Goal: Task Accomplishment & Management: Use online tool/utility

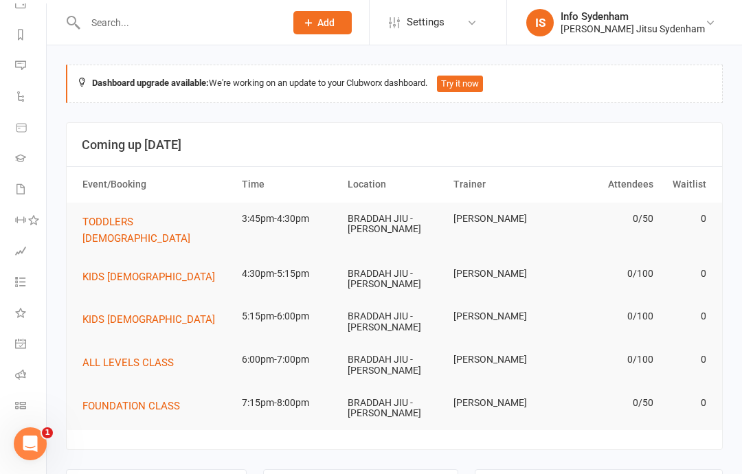
scroll to position [173, 1]
click at [22, 397] on link "Class check-in" at bounding box center [30, 407] width 31 height 31
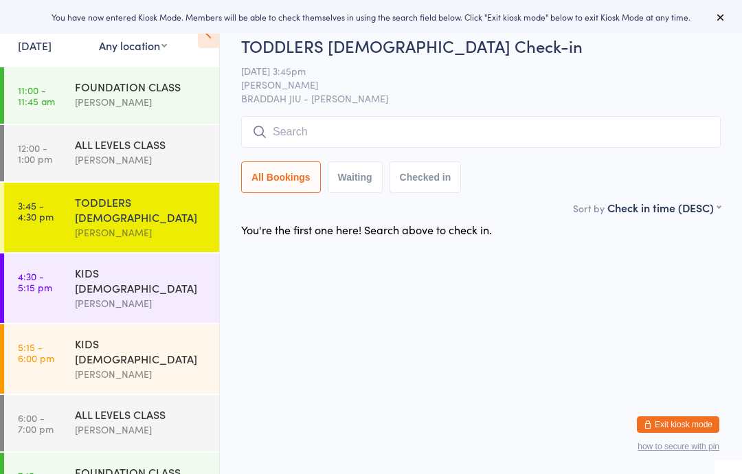
click at [62, 102] on link "11:00 - 11:45 am FOUNDATION CLASS Martin Melecchi" at bounding box center [111, 95] width 215 height 56
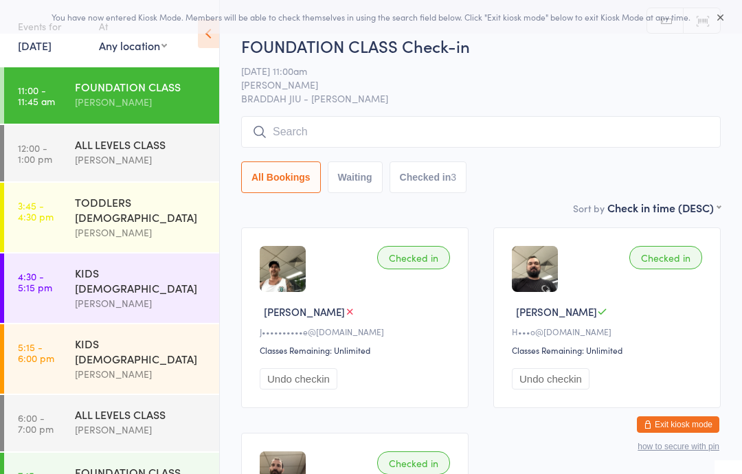
click at [91, 151] on div "ALL LEVELS CLASS" at bounding box center [141, 144] width 133 height 15
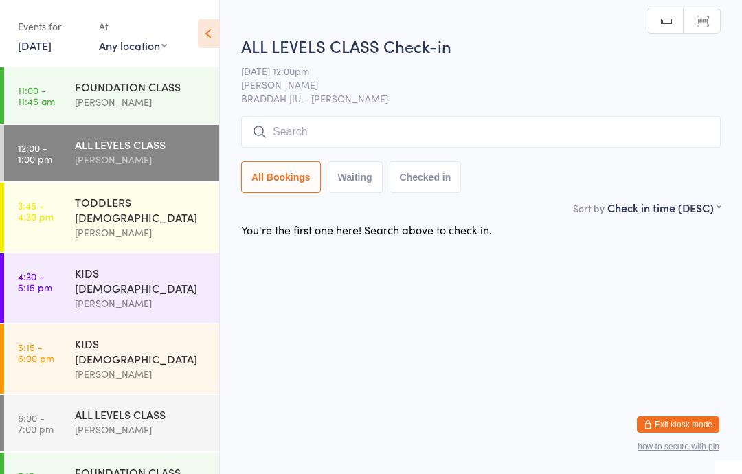
click at [348, 140] on input "search" at bounding box center [481, 132] width 480 height 32
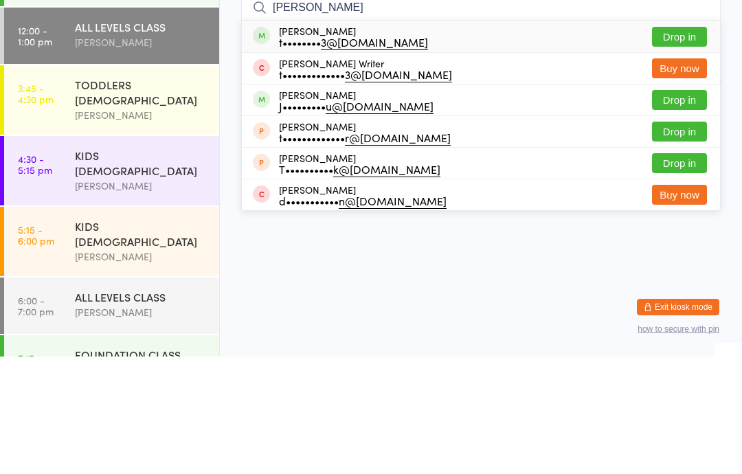
type input "Tom mo"
click at [667, 144] on button "Drop in" at bounding box center [679, 154] width 55 height 20
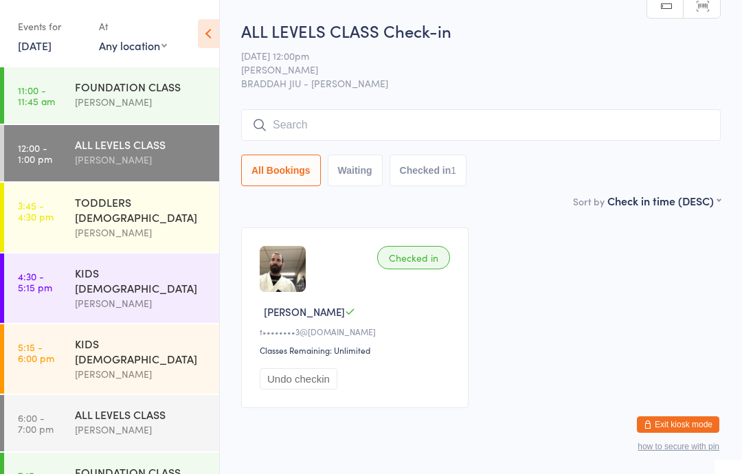
click at [334, 129] on input "search" at bounding box center [481, 125] width 480 height 32
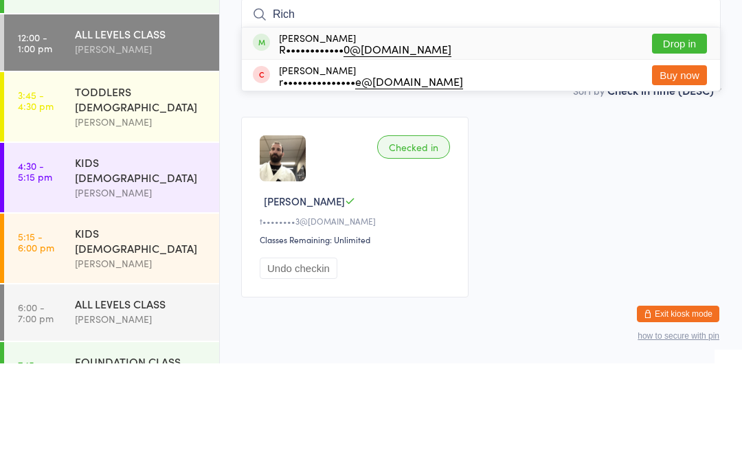
type input "Rich"
click at [680, 144] on button "Drop in" at bounding box center [679, 154] width 55 height 20
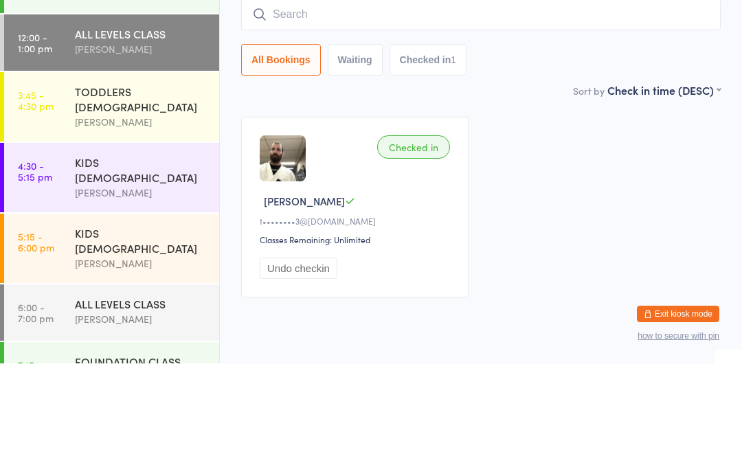
scroll to position [45, 0]
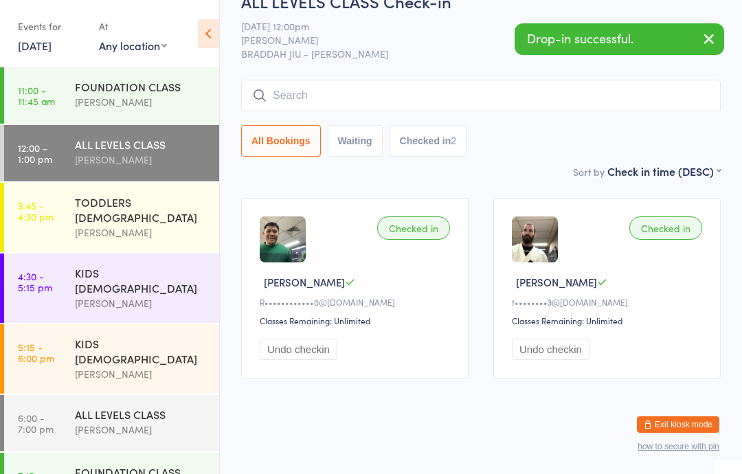
click at [104, 107] on div "[PERSON_NAME]" at bounding box center [141, 102] width 133 height 16
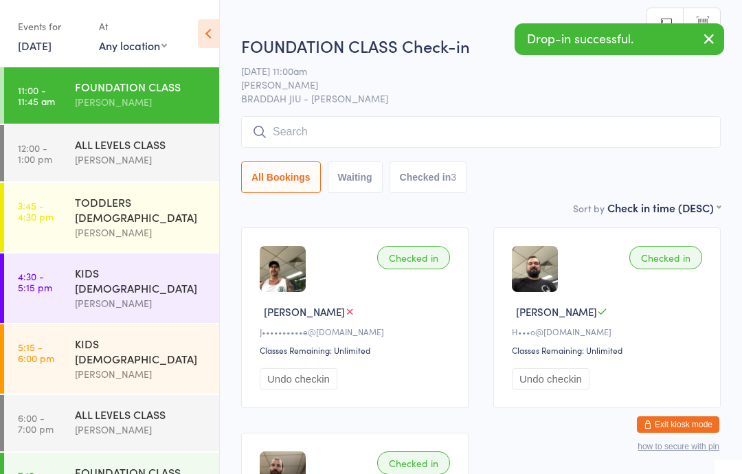
click at [427, 131] on input "search" at bounding box center [481, 132] width 480 height 32
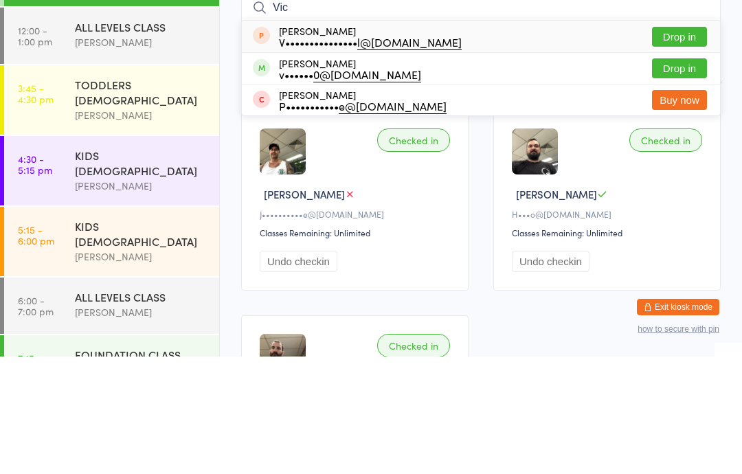
type input "Vic"
click at [676, 176] on button "Drop in" at bounding box center [679, 186] width 55 height 20
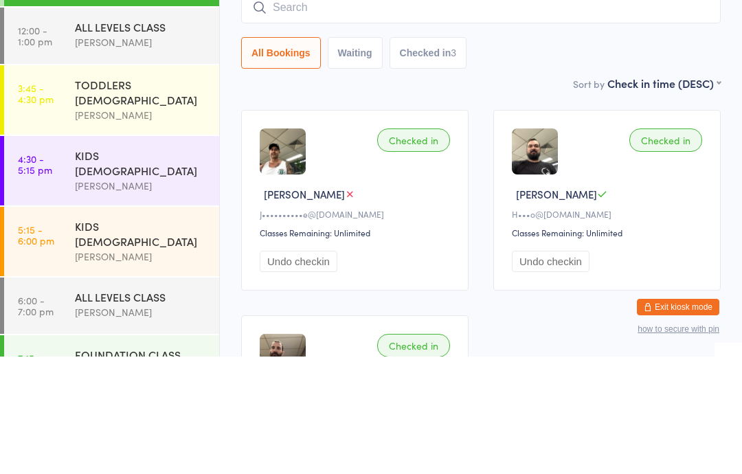
scroll to position [118, 0]
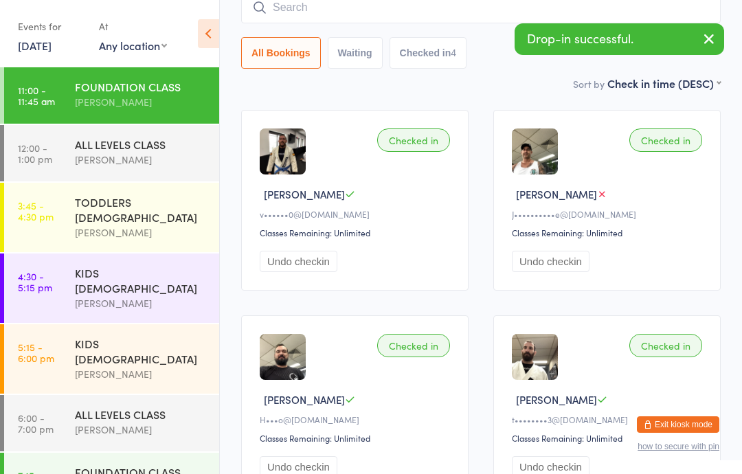
click at [138, 149] on div "ALL LEVELS CLASS" at bounding box center [141, 144] width 133 height 15
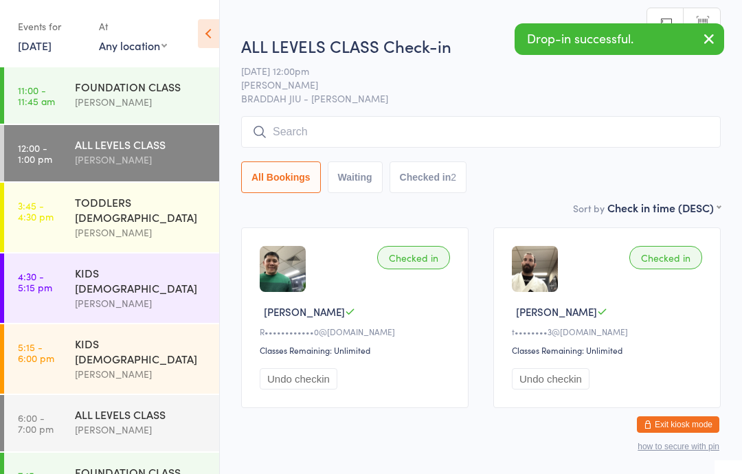
click at [422, 128] on input "search" at bounding box center [481, 132] width 480 height 32
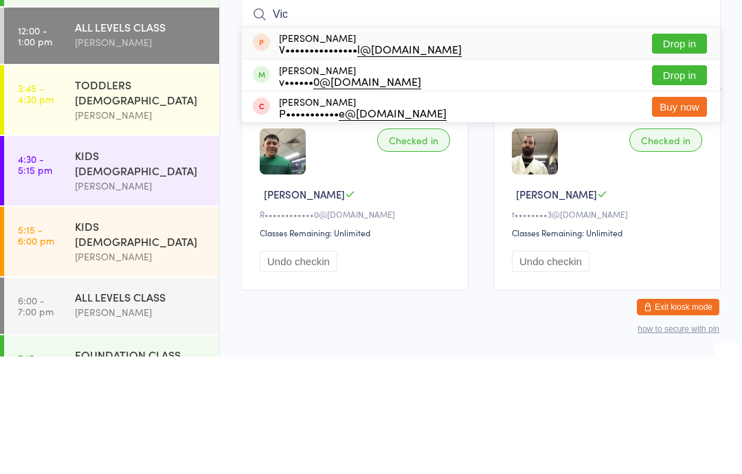
type input "Vic"
click at [690, 183] on button "Drop in" at bounding box center [679, 193] width 55 height 20
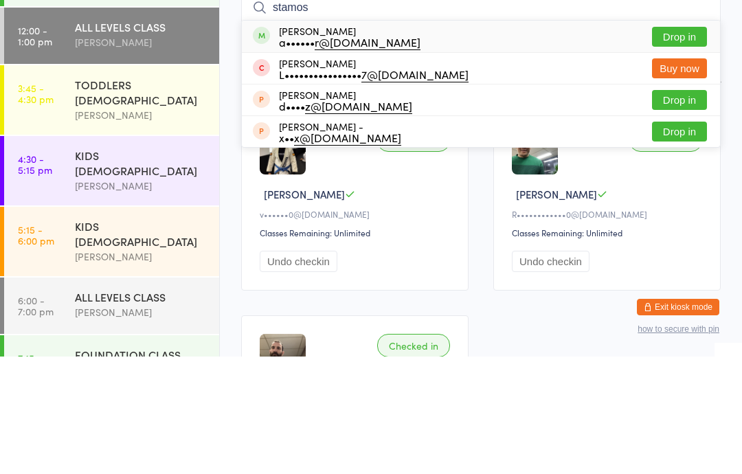
type input "stamos"
click at [682, 144] on button "Drop in" at bounding box center [679, 154] width 55 height 20
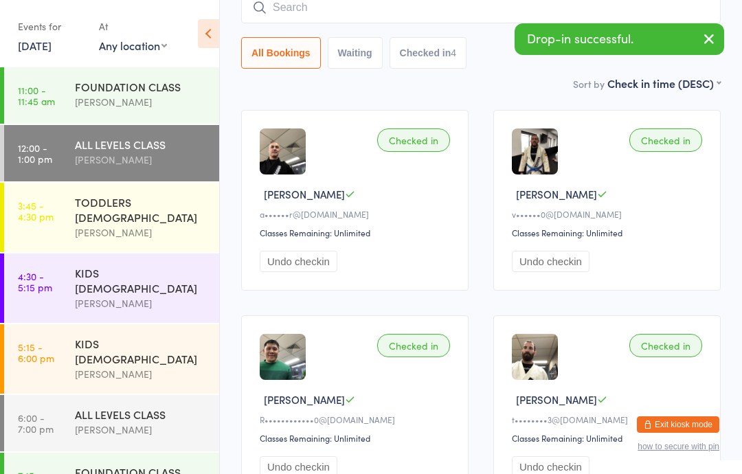
click at [106, 102] on div "[PERSON_NAME]" at bounding box center [141, 102] width 133 height 16
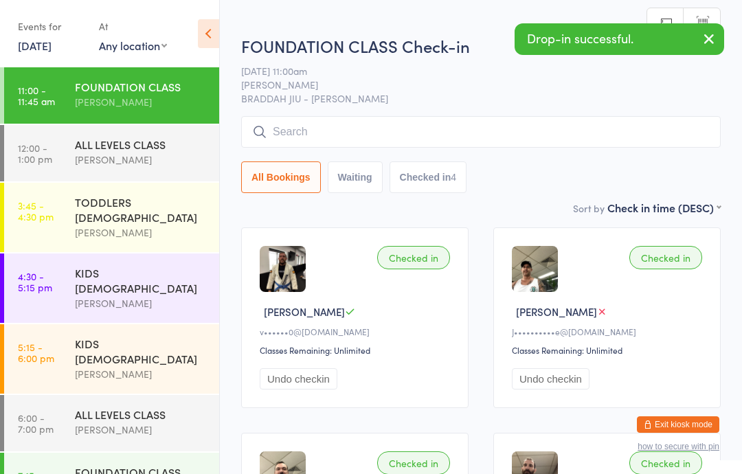
click at [482, 130] on input "search" at bounding box center [481, 132] width 480 height 32
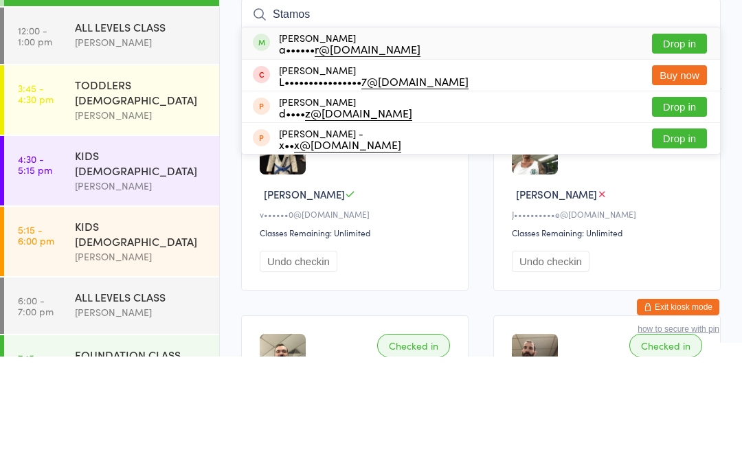
type input "Stamos"
click at [687, 151] on button "Drop in" at bounding box center [679, 161] width 55 height 20
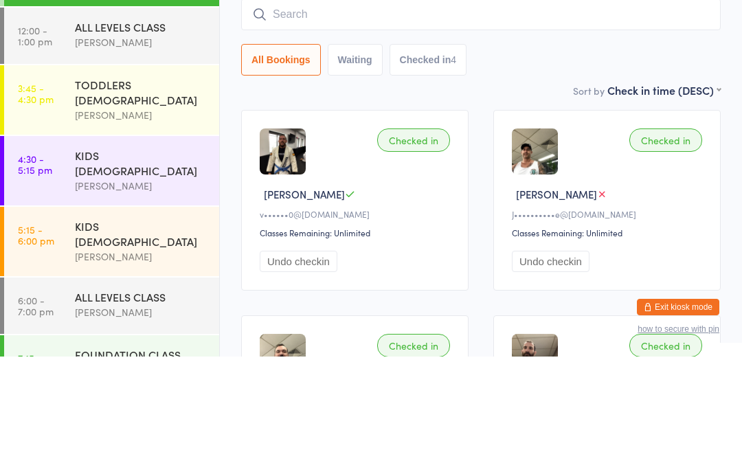
scroll to position [118, 0]
